Goal: Transaction & Acquisition: Download file/media

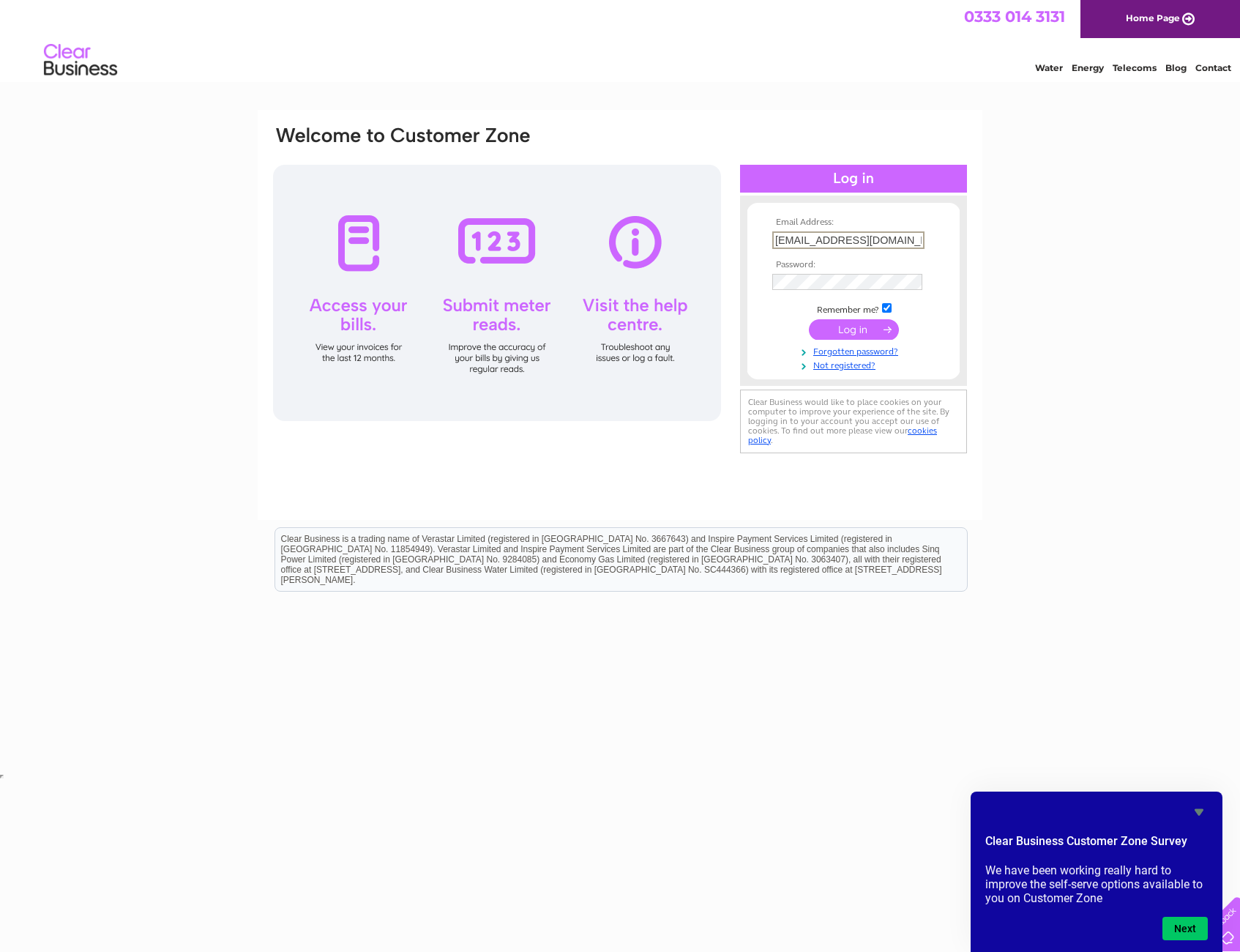
click at [894, 244] on input "[EMAIL_ADDRESS][DOMAIN_NAME]" at bounding box center [849, 240] width 152 height 18
type input "[EMAIL_ADDRESS][DOMAIN_NAME]"
click at [841, 318] on input "submit" at bounding box center [854, 328] width 90 height 21
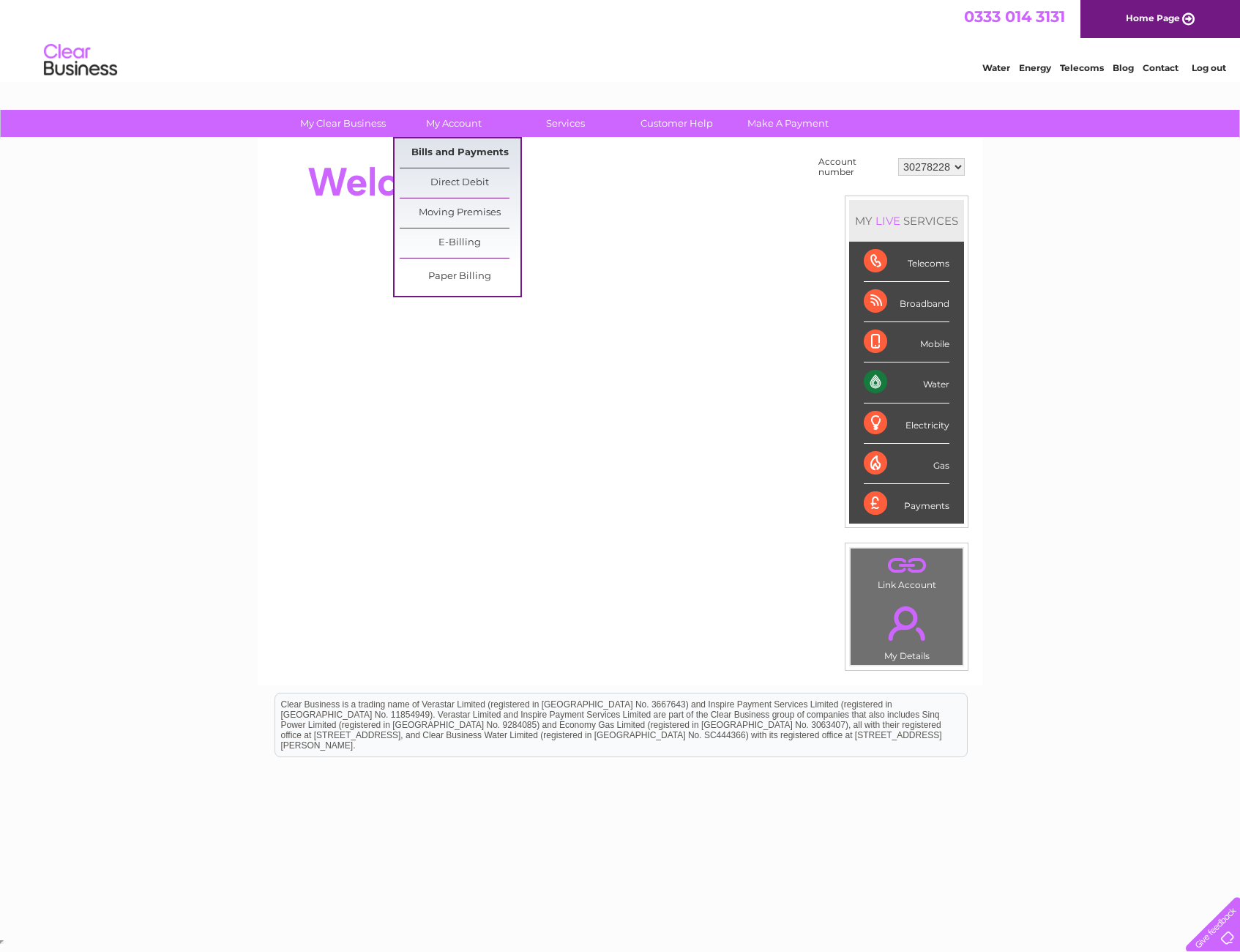
click at [458, 164] on link "Bills and Payments" at bounding box center [460, 153] width 121 height 30
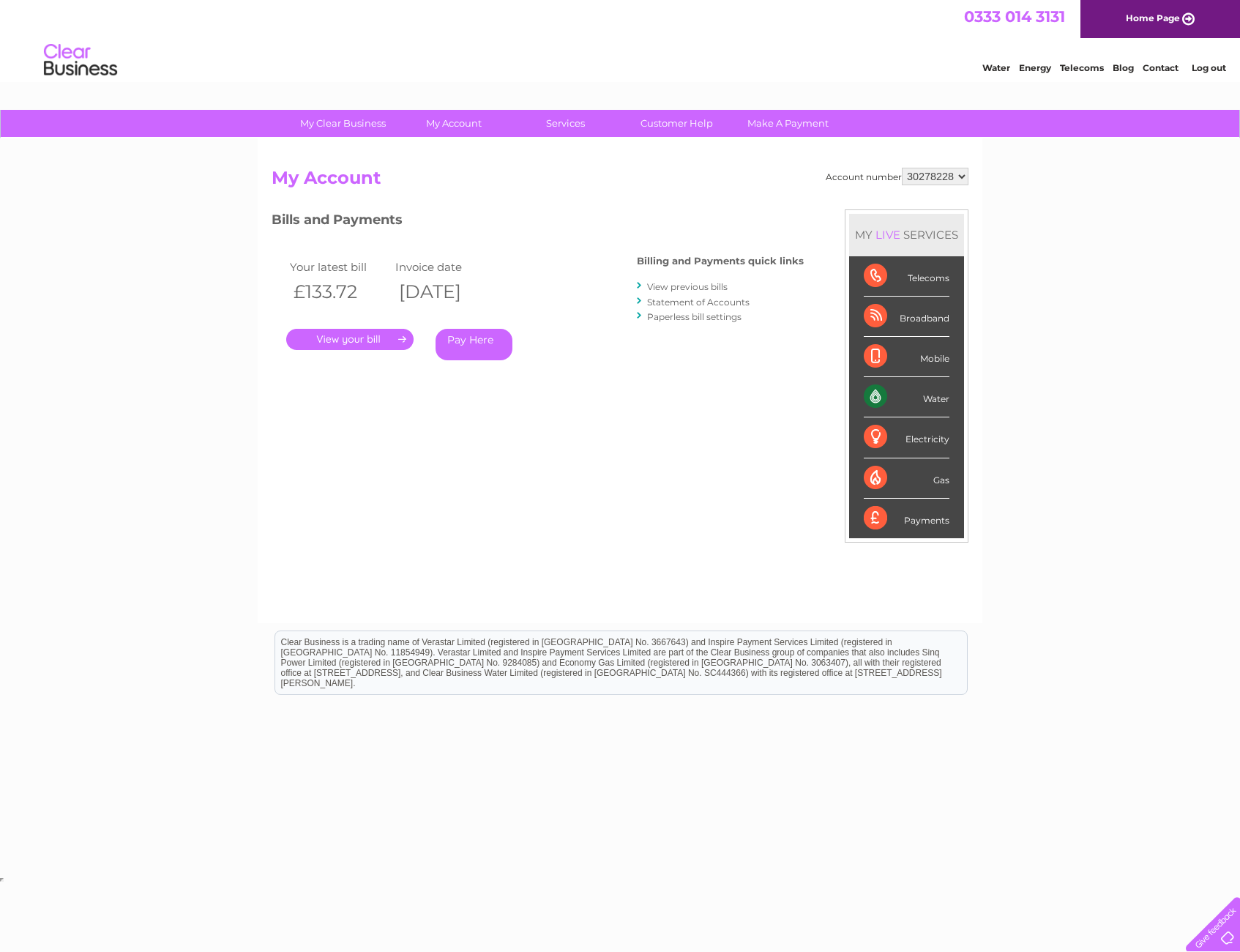
click at [677, 285] on link "View previous bills" at bounding box center [687, 286] width 81 height 11
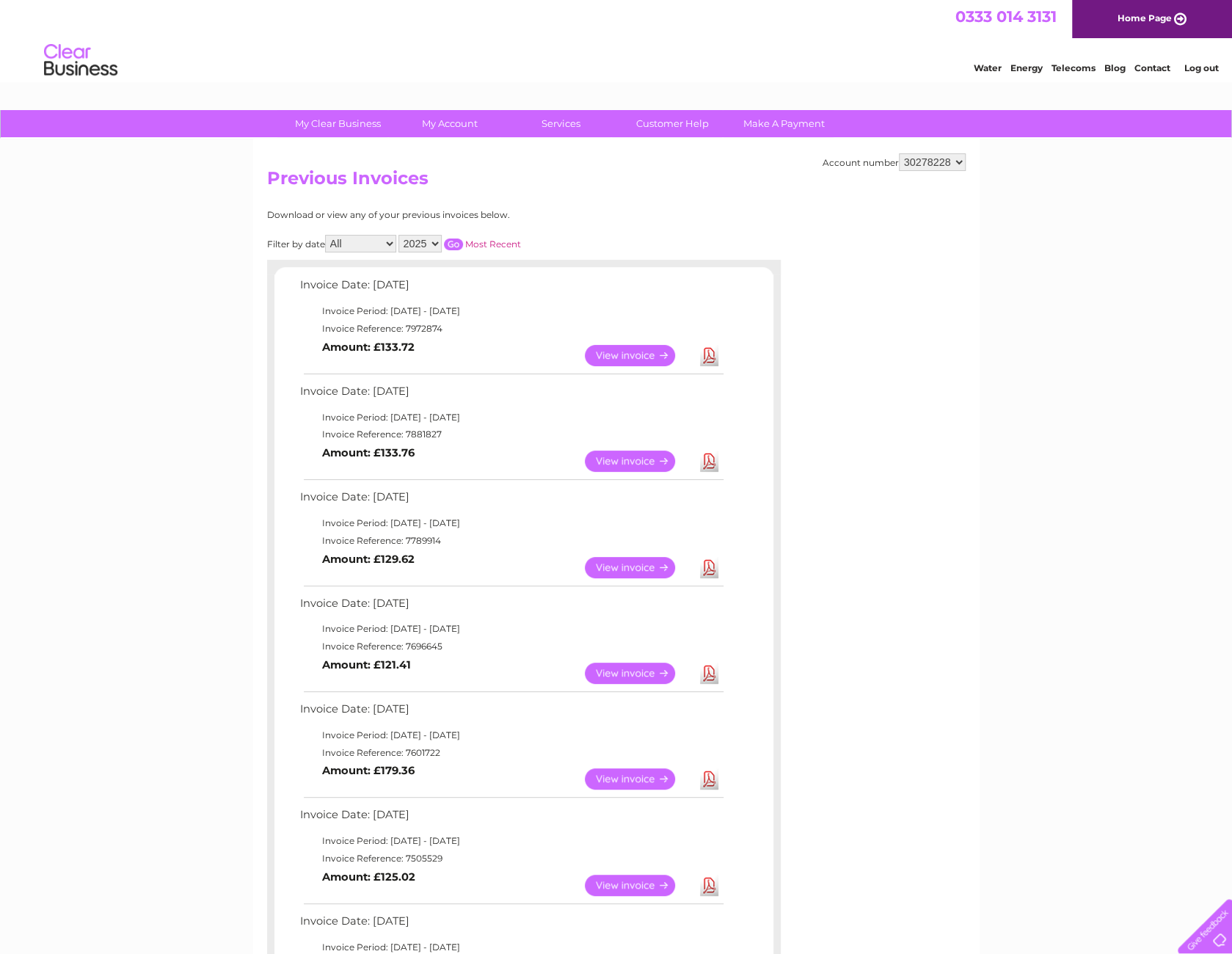
click at [705, 668] on link "Download" at bounding box center [709, 673] width 18 height 22
click at [711, 560] on link "Download" at bounding box center [709, 568] width 18 height 22
click at [704, 457] on link "Download" at bounding box center [709, 461] width 18 height 22
